Goal: Task Accomplishment & Management: Manage account settings

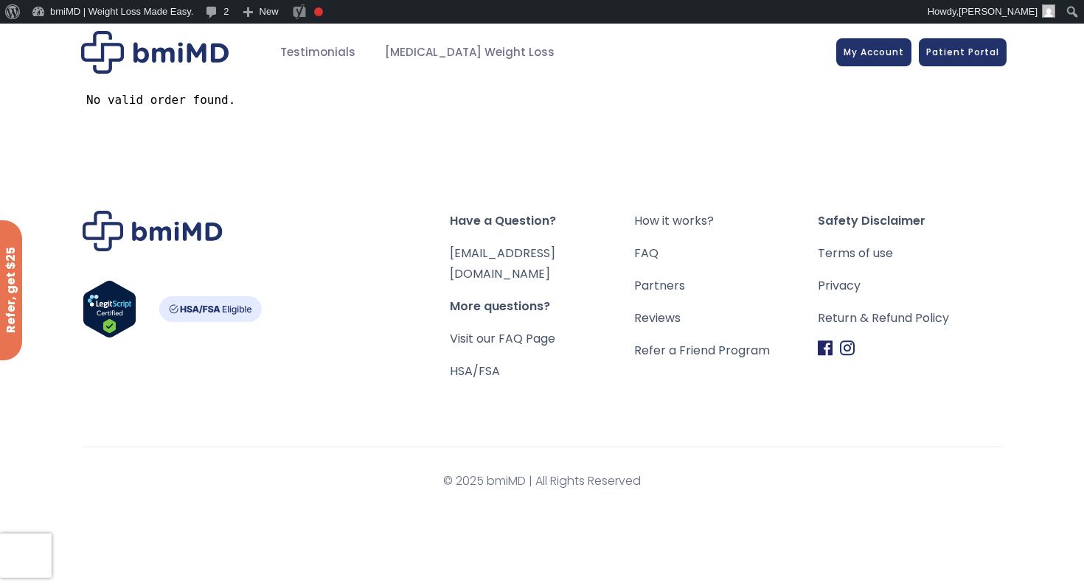
click at [871, 66] on div at bounding box center [541, 52] width 929 height 43
click at [871, 61] on link "My Account" at bounding box center [873, 50] width 75 height 28
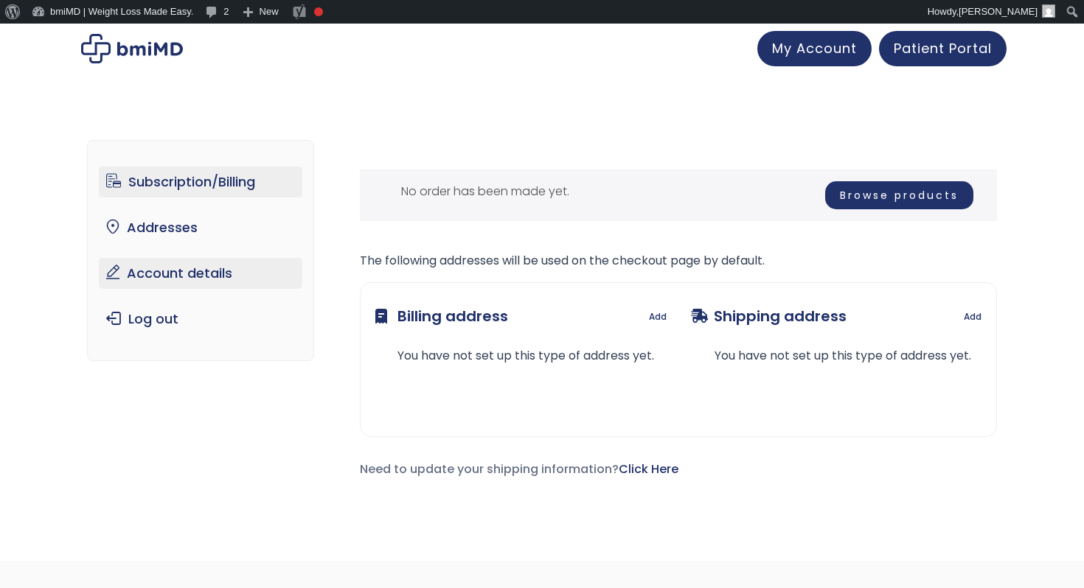
click at [207, 281] on link "Account details" at bounding box center [201, 273] width 204 height 31
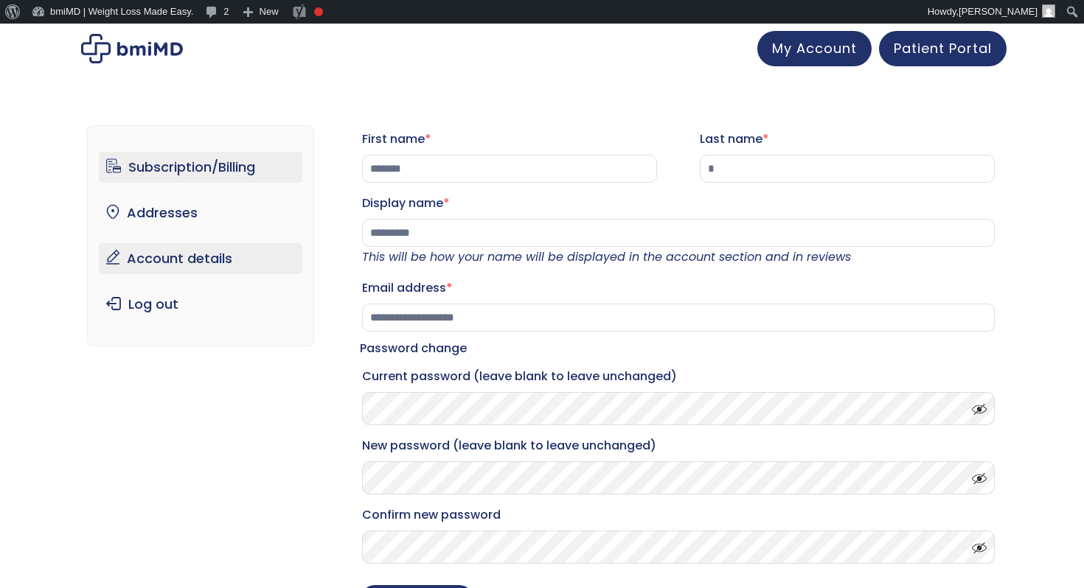
click at [192, 172] on link "Subscription/Billing" at bounding box center [201, 167] width 204 height 31
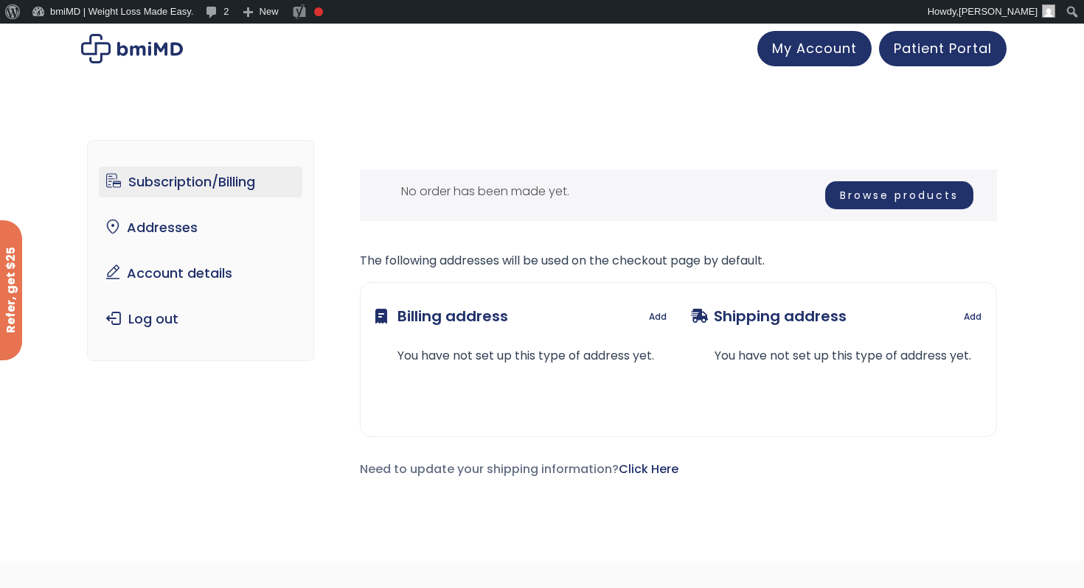
click at [124, 67] on div at bounding box center [542, 49] width 1084 height 50
click at [129, 53] on img at bounding box center [132, 48] width 102 height 29
